Goal: Task Accomplishment & Management: Complete application form

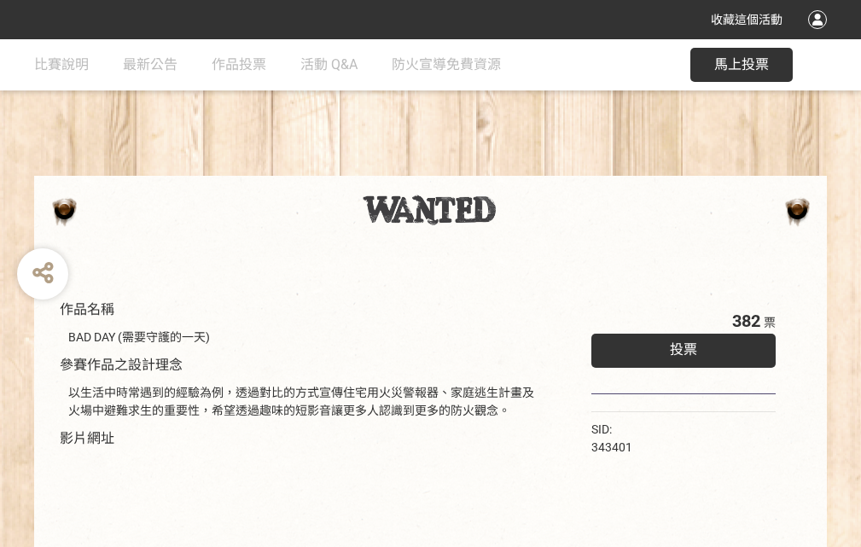
click at [820, 36] on div "收藏這個活動" at bounding box center [430, 19] width 861 height 39
click at [533, 168] on div "作品名稱 BAD DAY (需要守護的一天) 參賽作品之設計理念 以生活中時常遇到的經驗為例，透過對比的方式宣傳住宅用火災警報器、家庭逃生計畫及火場中避難求生…" at bounding box center [430, 397] width 861 height 717
click at [679, 345] on span "投票" at bounding box center [683, 349] width 27 height 16
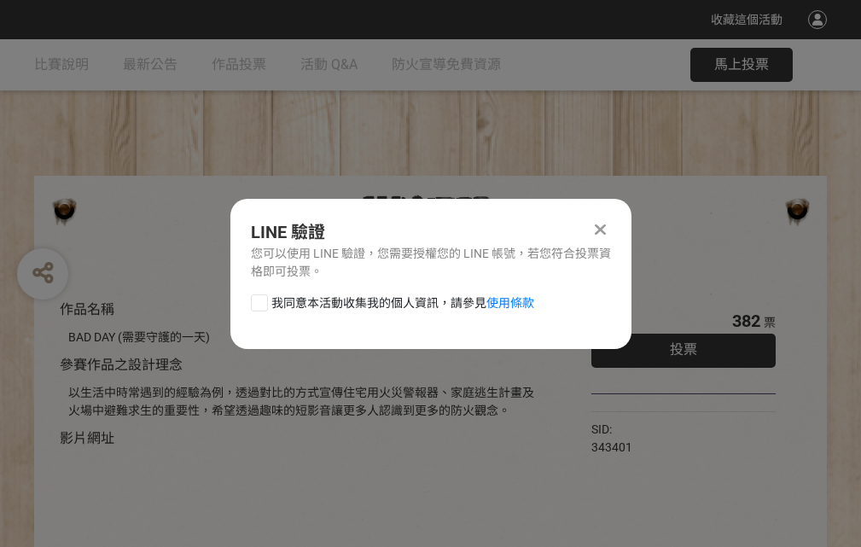
click at [258, 299] on div at bounding box center [259, 302] width 17 height 17
checkbox input "true"
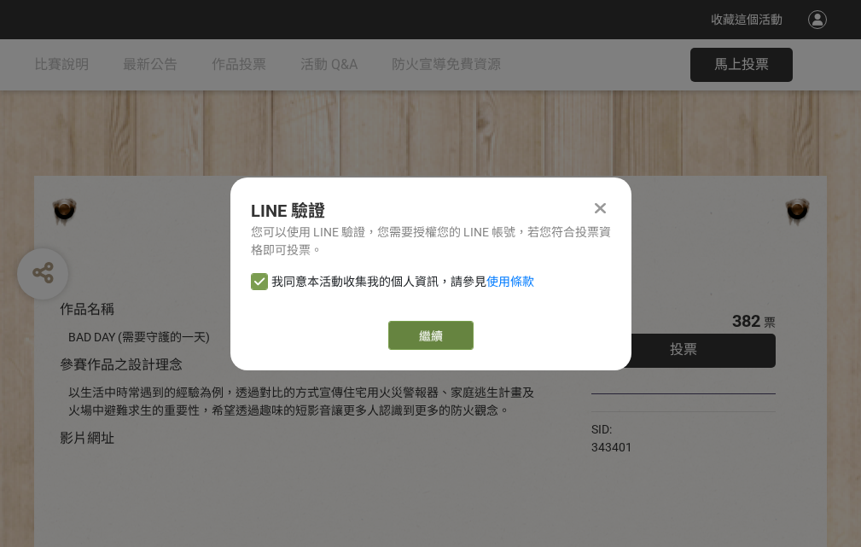
click at [429, 335] on link "繼續" at bounding box center [430, 335] width 85 height 29
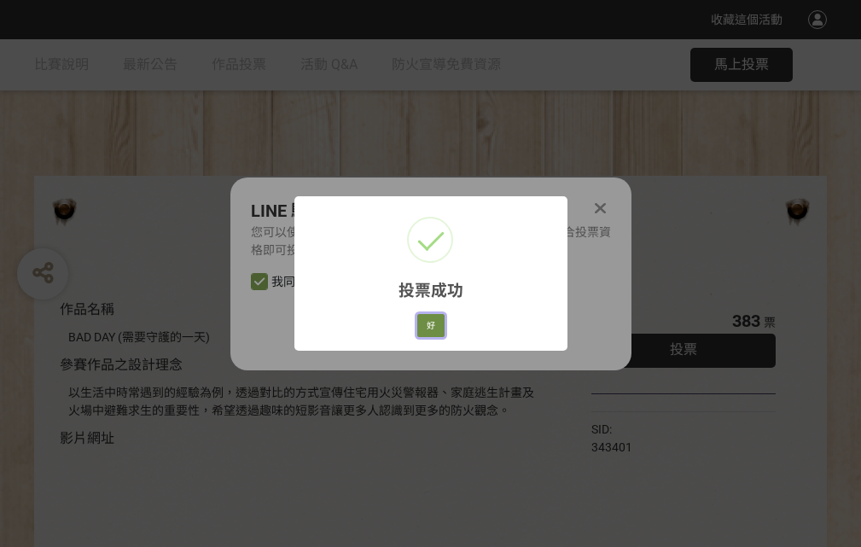
click at [426, 322] on button "好" at bounding box center [430, 326] width 27 height 24
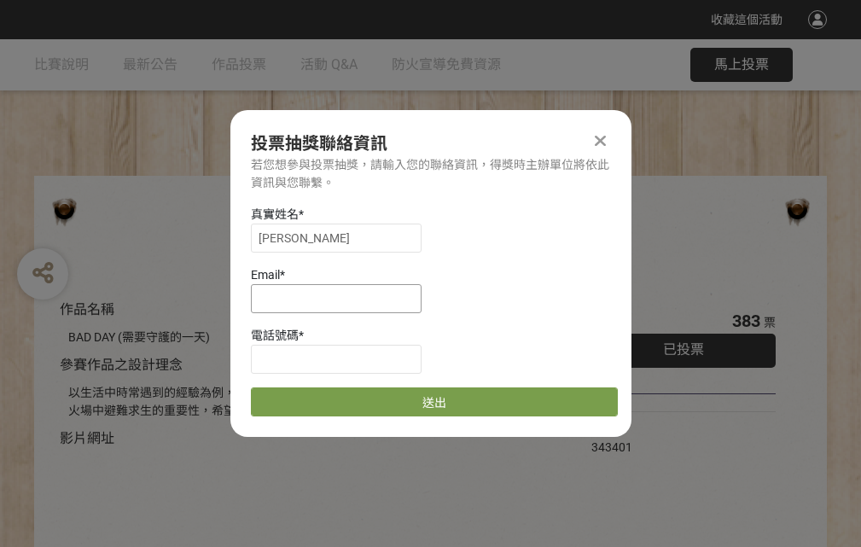
click at [341, 298] on input at bounding box center [336, 298] width 171 height 29
type input "[EMAIL_ADDRESS][DOMAIN_NAME]"
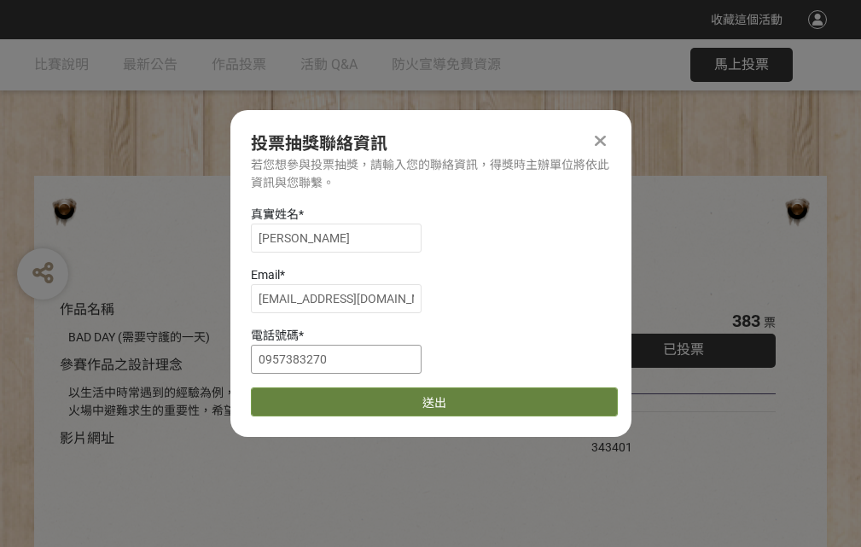
type input "0957383270"
click at [299, 396] on button "送出" at bounding box center [434, 401] width 367 height 29
